Goal: Information Seeking & Learning: Find contact information

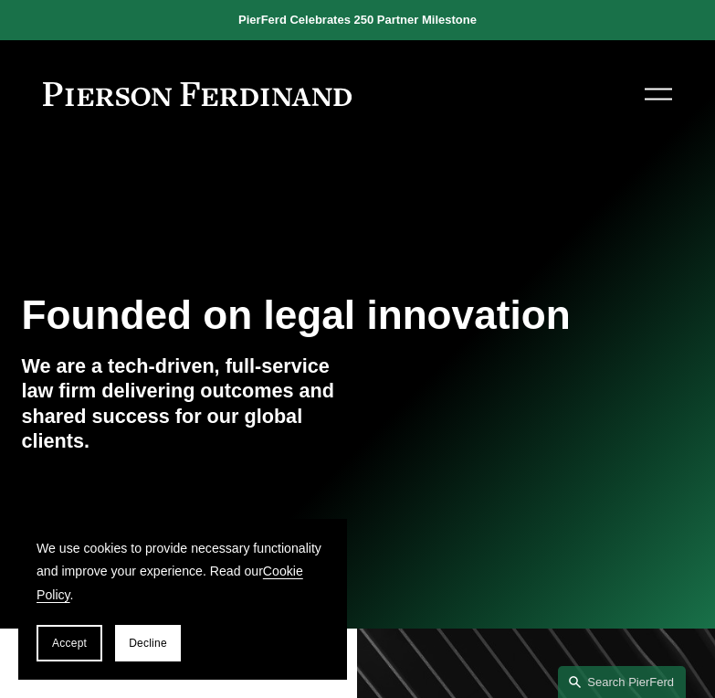
drag, startPoint x: 648, startPoint y: 88, endPoint x: 638, endPoint y: 89, distance: 10.1
click at [645, 84] on div at bounding box center [658, 94] width 27 height 32
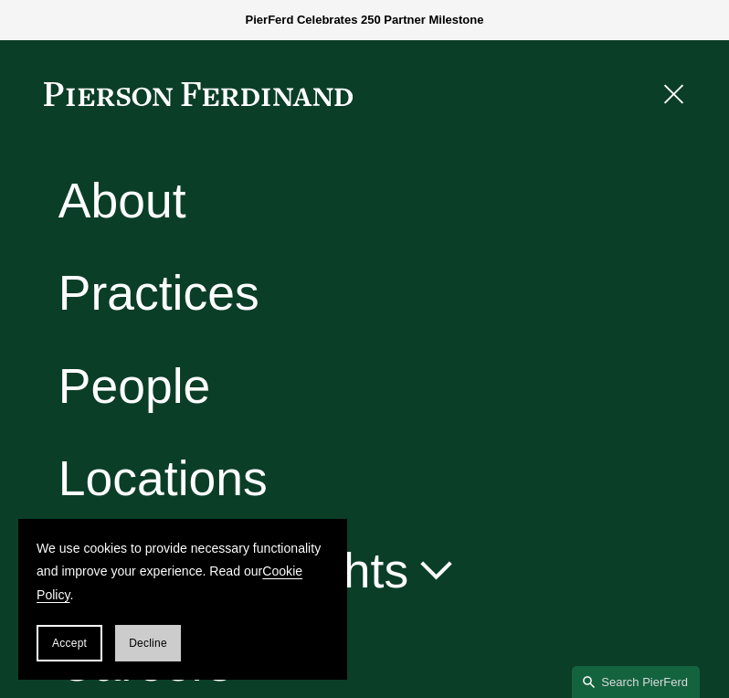
click at [144, 639] on span "Decline" at bounding box center [148, 643] width 38 height 13
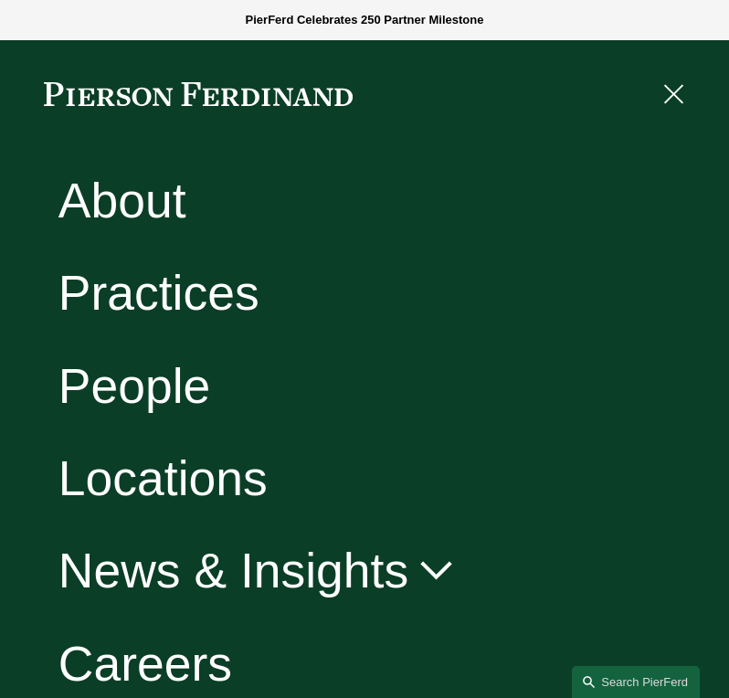
click at [171, 291] on link "Practices" at bounding box center [158, 293] width 201 height 48
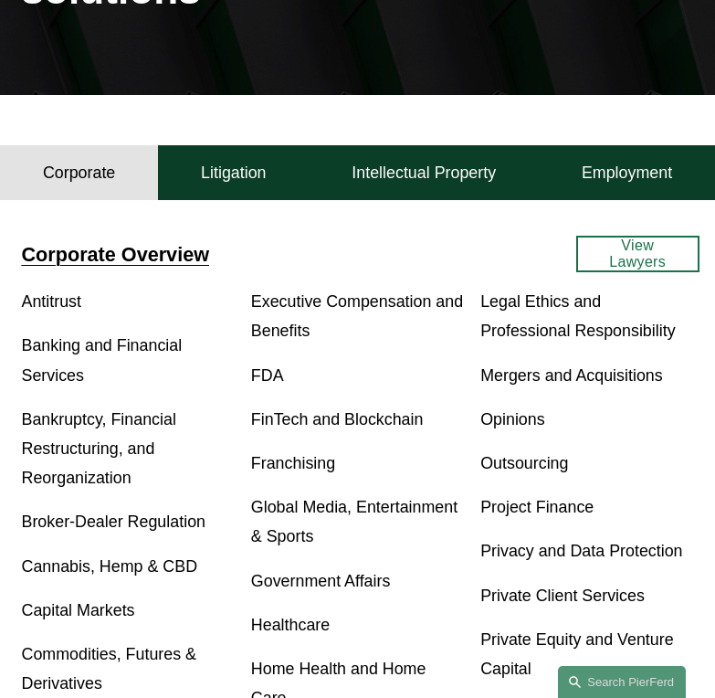
scroll to position [274, 0]
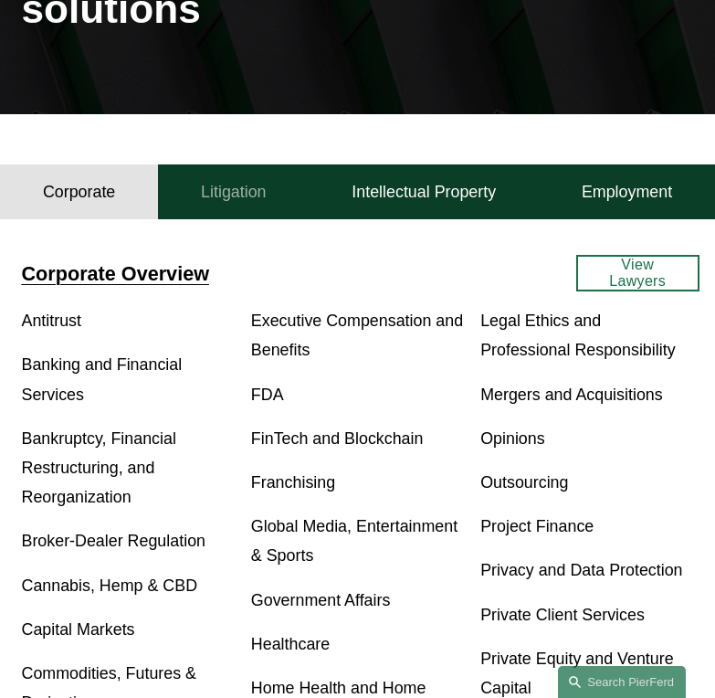
click at [235, 198] on h4 "Litigation" at bounding box center [234, 192] width 66 height 21
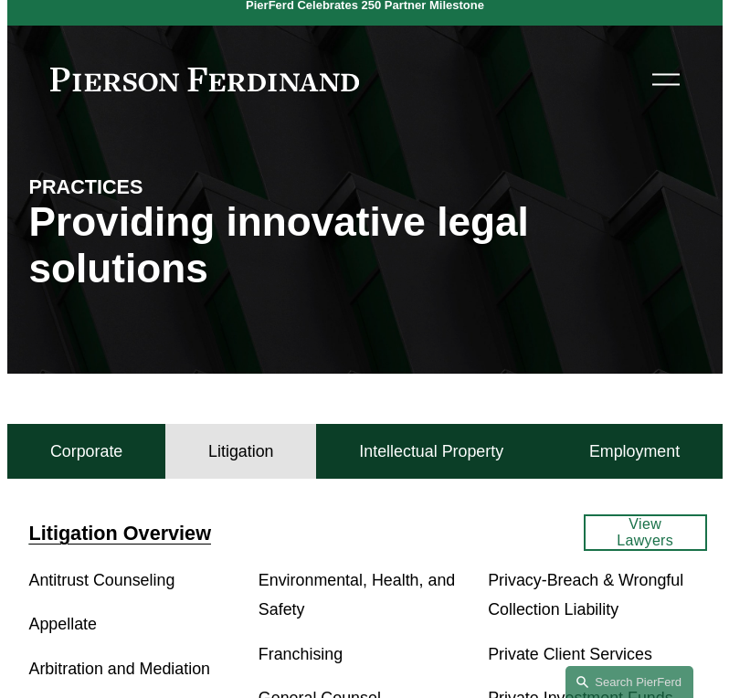
scroll to position [0, 0]
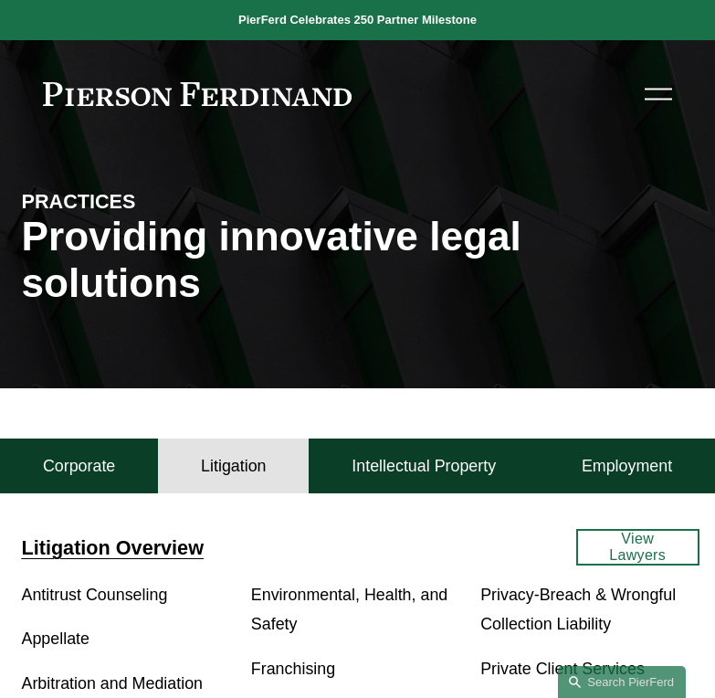
click at [643, 93] on button "Open Menu Close Menu" at bounding box center [656, 94] width 33 height 34
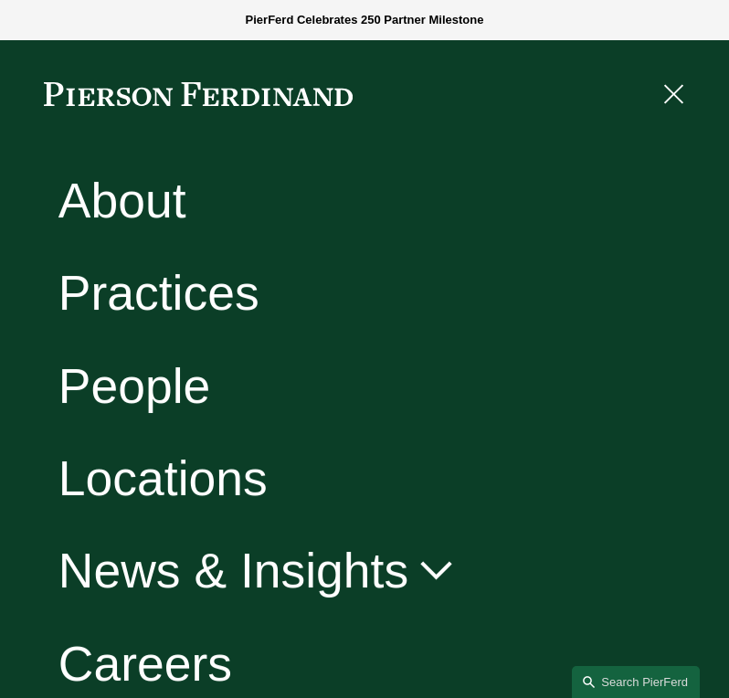
click at [174, 374] on link "People" at bounding box center [134, 386] width 153 height 48
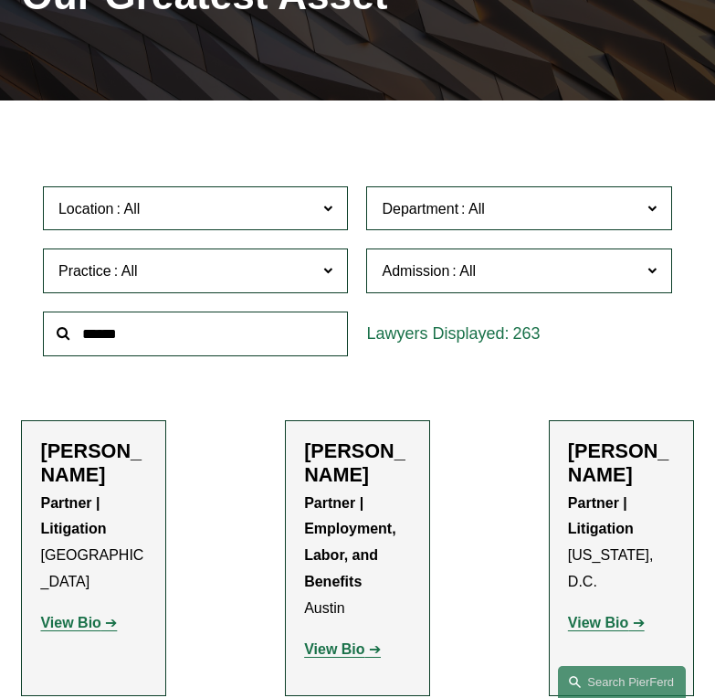
scroll to position [274, 0]
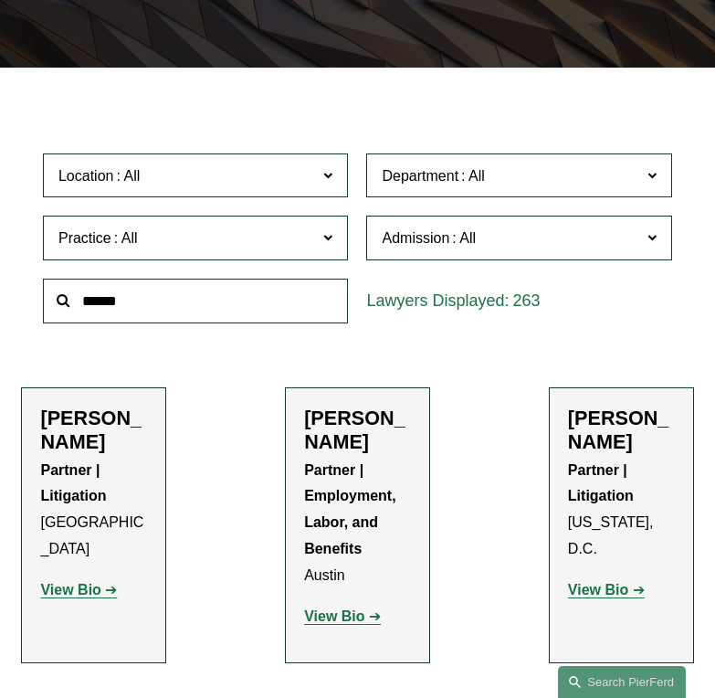
click at [279, 233] on span "Practice" at bounding box center [185, 238] width 255 height 25
click at [0, 0] on link "Commercial Litigation" at bounding box center [0, 0] width 0 height 0
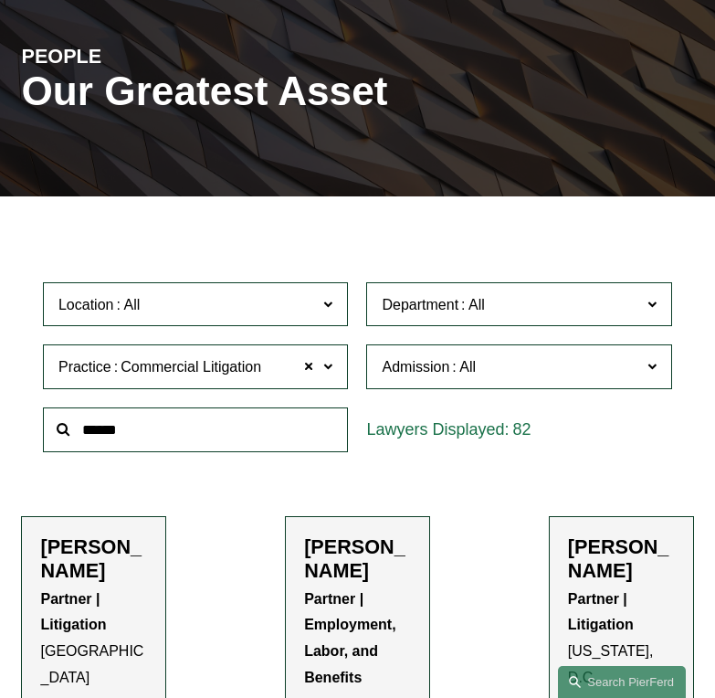
scroll to position [139, 0]
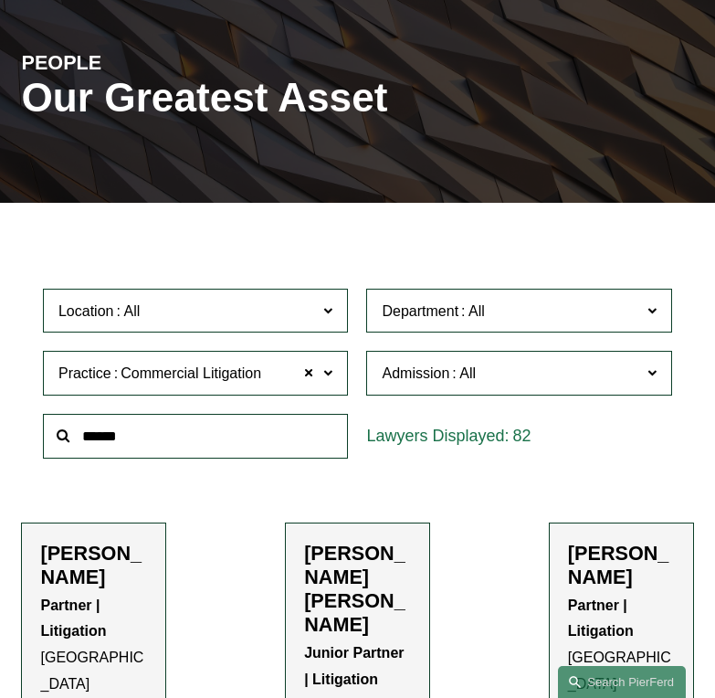
click at [273, 317] on span "Location" at bounding box center [185, 311] width 255 height 25
click at [609, 307] on span "Department" at bounding box center [509, 311] width 255 height 25
click at [0, 0] on link "Litigation" at bounding box center [0, 0] width 0 height 0
click at [207, 308] on span "Location" at bounding box center [185, 311] width 255 height 25
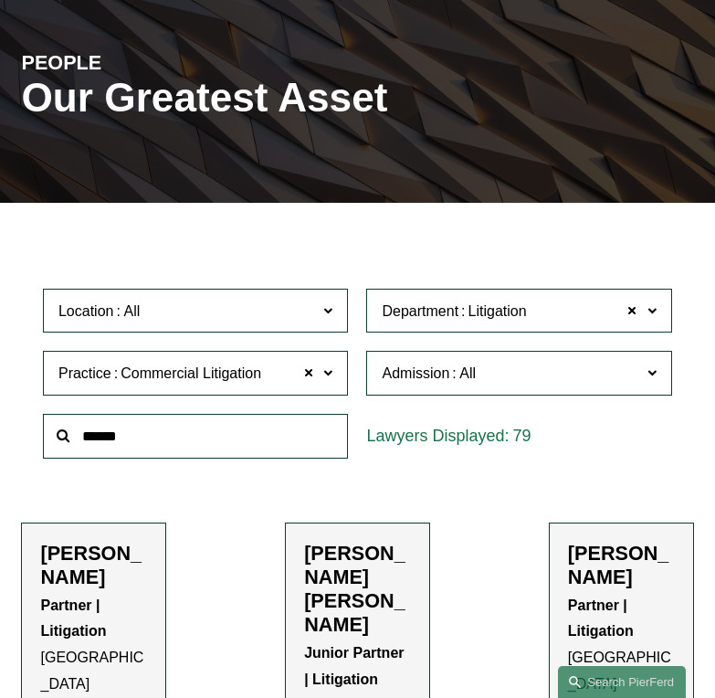
scroll to position [796, 0]
click at [0, 0] on link "Philadelphia" at bounding box center [0, 0] width 0 height 0
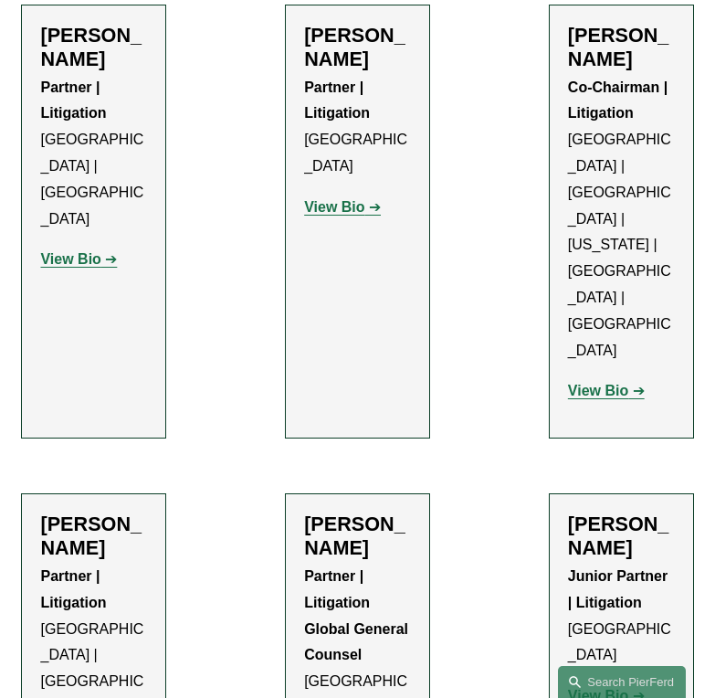
scroll to position [687, 0]
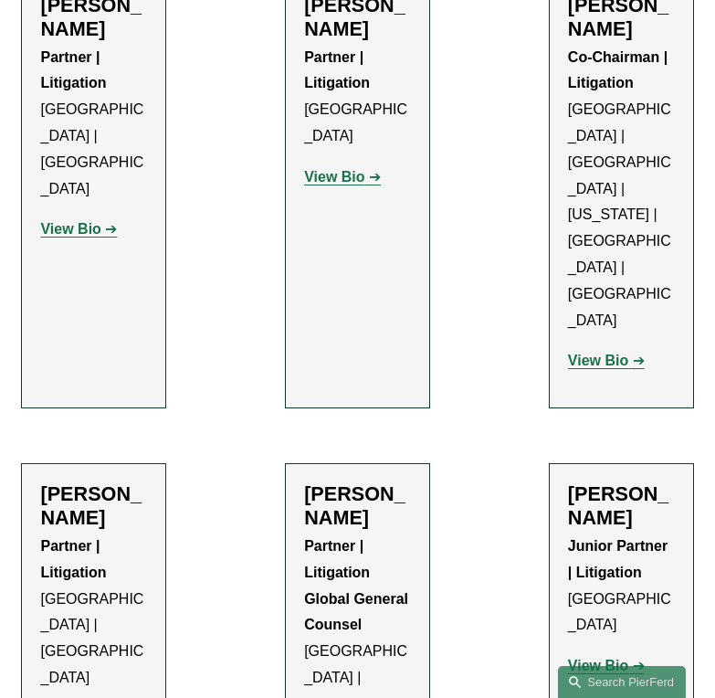
click at [588, 19] on h2 "Joel M. Ferdinand" at bounding box center [621, 18] width 107 height 48
click at [581, 353] on strong "View Bio" at bounding box center [598, 361] width 60 height 16
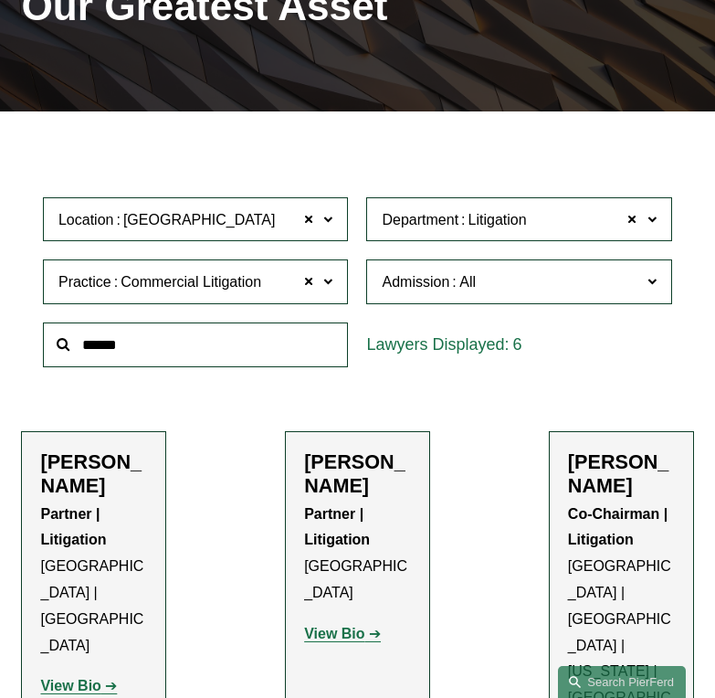
scroll to position [322, 0]
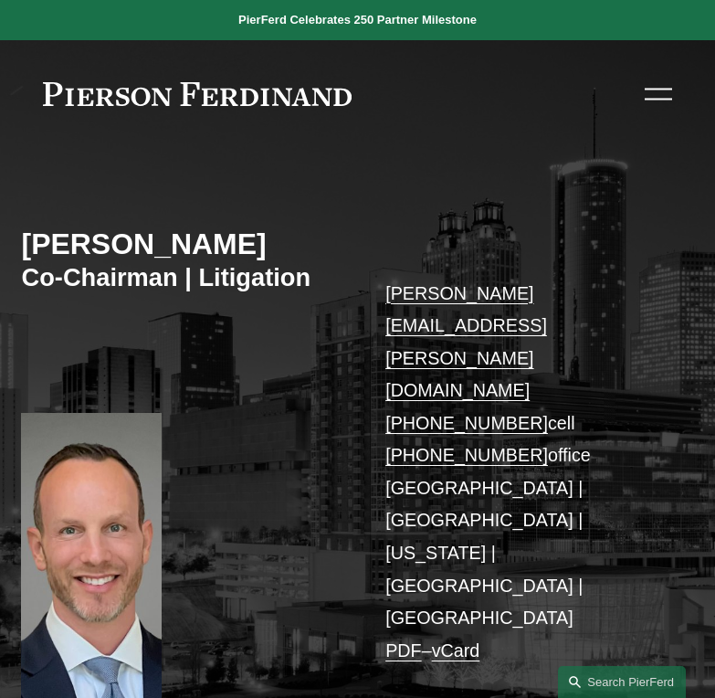
click at [660, 95] on div at bounding box center [658, 94] width 27 height 32
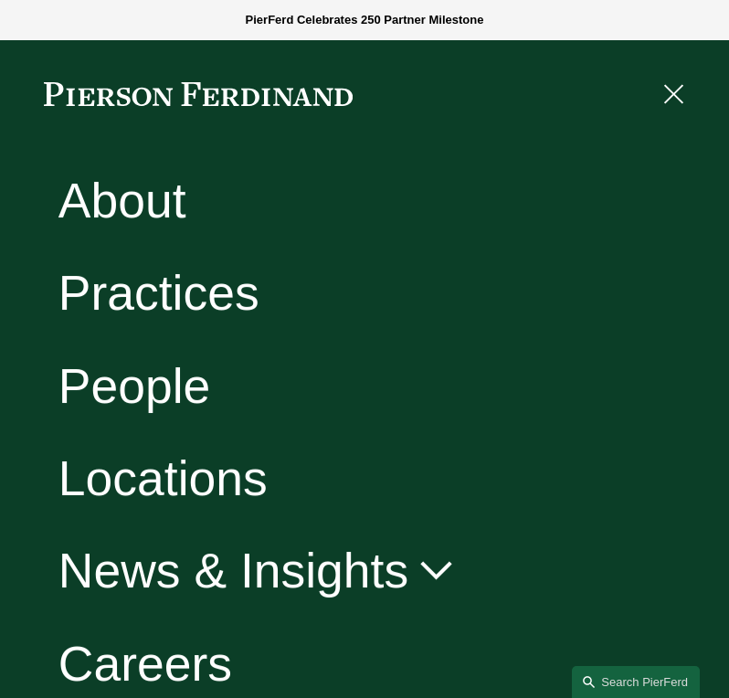
click at [132, 206] on link "About" at bounding box center [122, 200] width 128 height 48
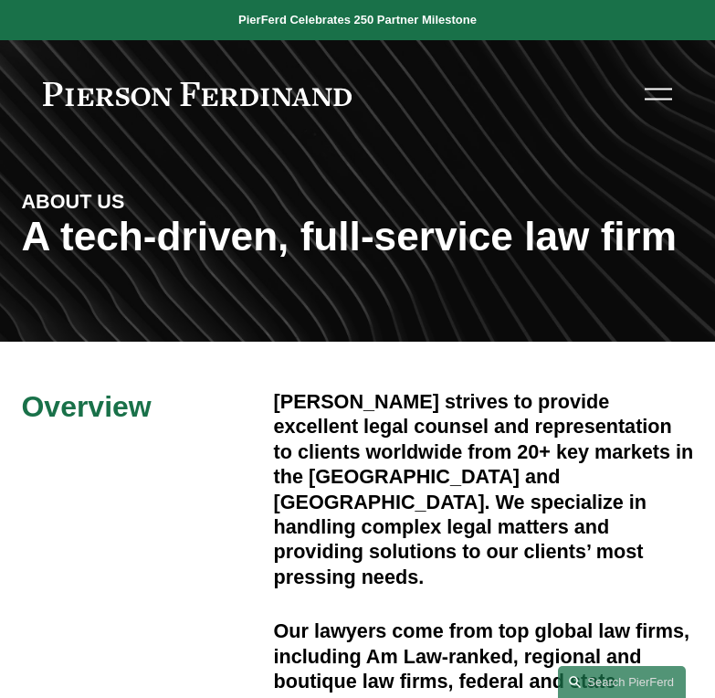
click at [659, 80] on div at bounding box center [658, 94] width 27 height 32
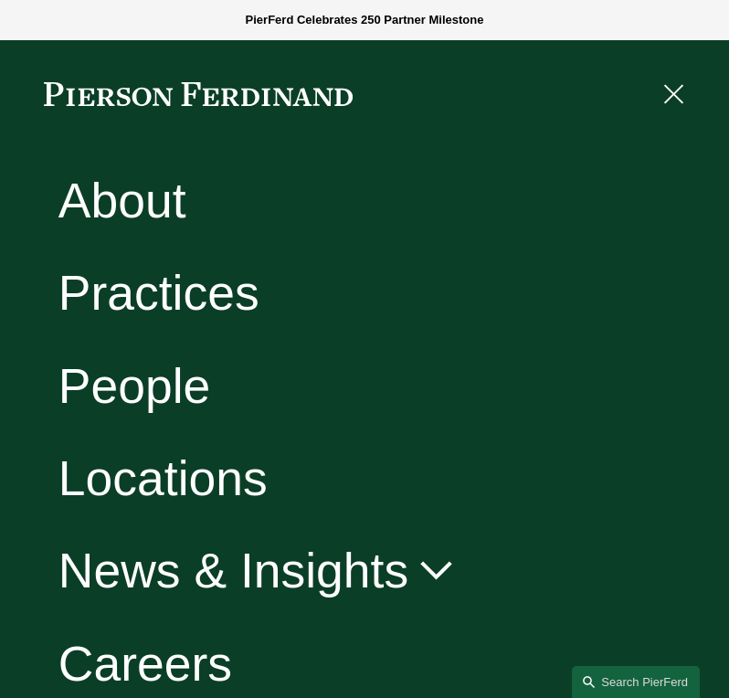
click at [153, 390] on link "People" at bounding box center [134, 386] width 153 height 48
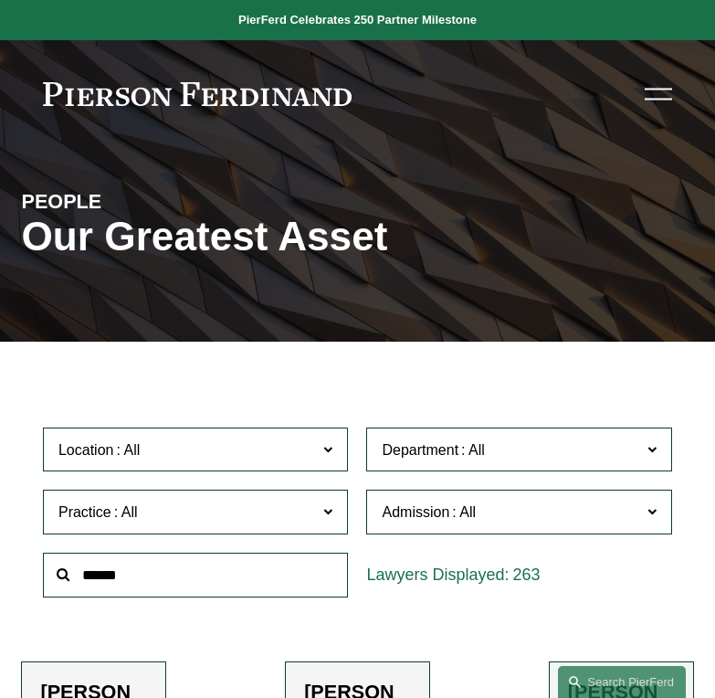
scroll to position [91, 0]
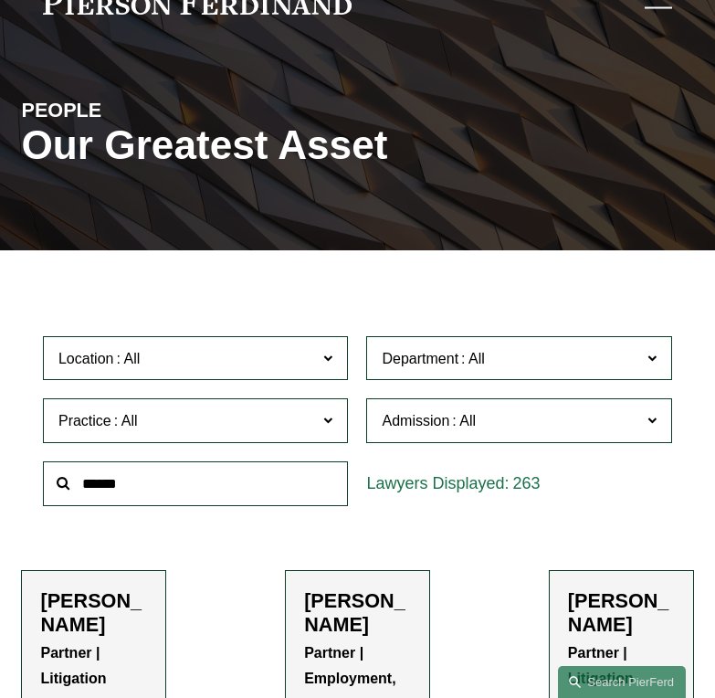
click at [164, 482] on input "text" at bounding box center [196, 483] width 306 height 45
type input "*******"
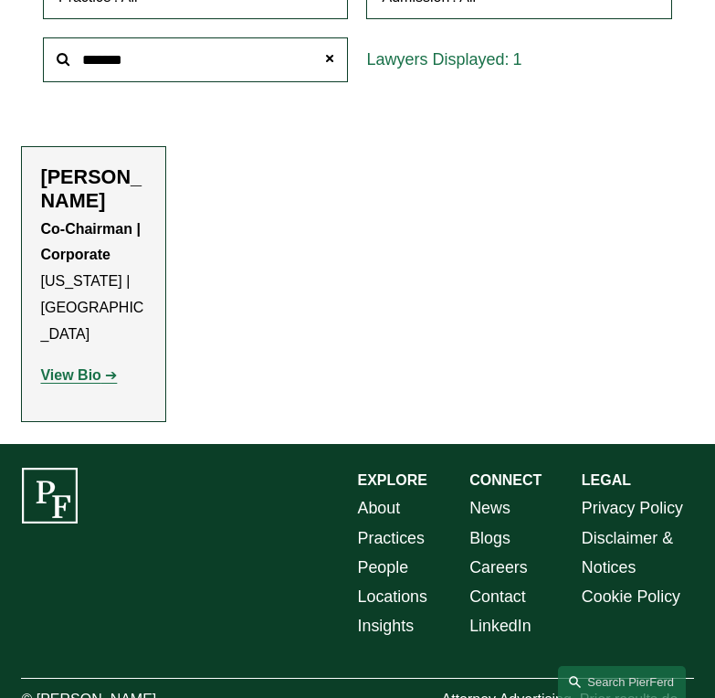
scroll to position [548, 0]
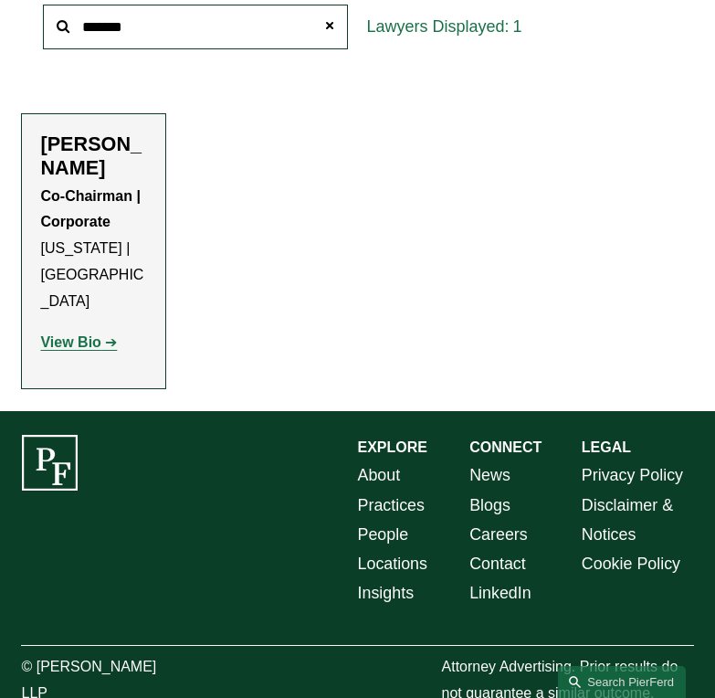
click at [61, 334] on strong "View Bio" at bounding box center [70, 342] width 60 height 16
